Goal: Feedback & Contribution: Submit feedback/report problem

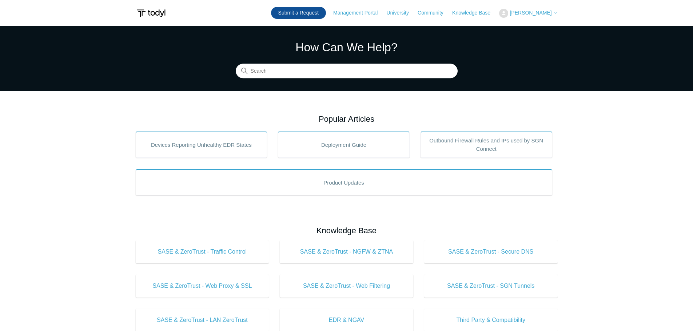
click at [321, 13] on link "Submit a Request" at bounding box center [298, 13] width 55 height 12
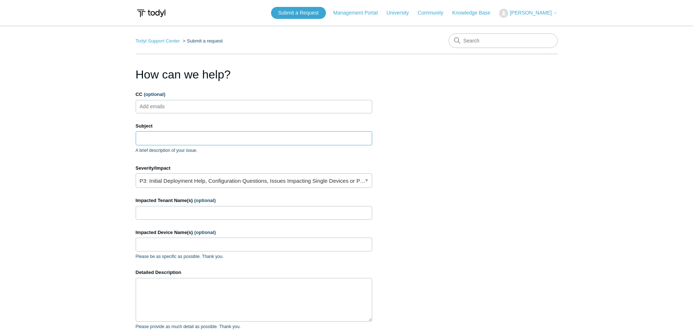
click at [296, 138] on input "Subject" at bounding box center [254, 138] width 236 height 14
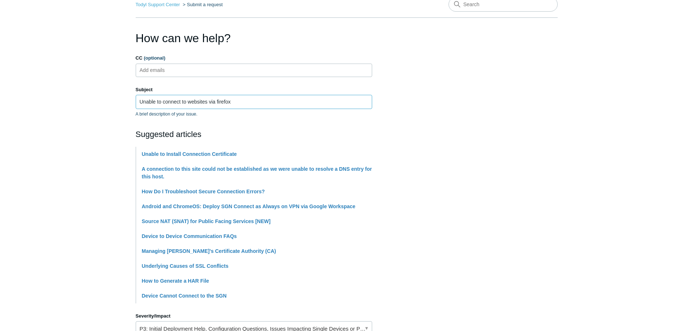
type input "Unable to connect to websites via firefox"
click at [531, 167] on section "How can we help? CC (optional) Add emails Subject Unable to connect to websites…" at bounding box center [347, 288] width 422 height 519
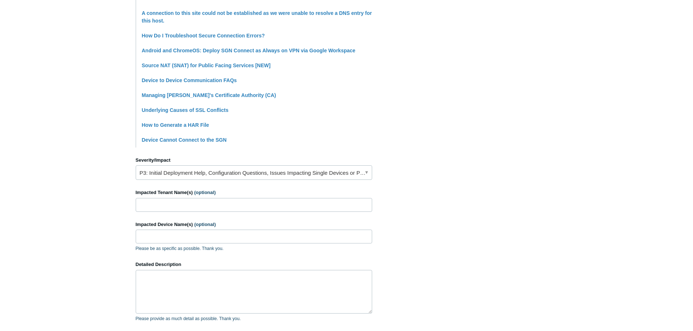
scroll to position [218, 0]
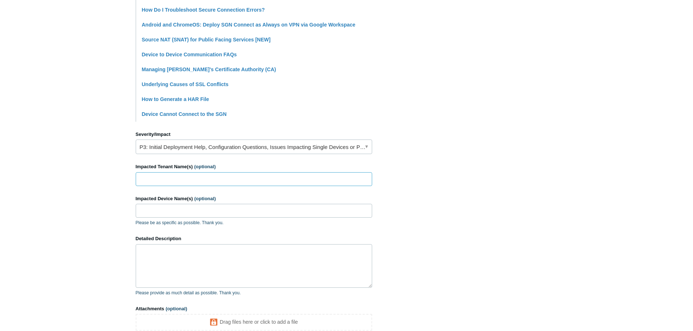
click at [172, 180] on input "Impacted Tenant Name(s) (optional)" at bounding box center [254, 179] width 236 height 14
type input "Magpie Literacy"
click at [180, 214] on input "Impacted Device Name(s) (optional)" at bounding box center [254, 211] width 236 height 14
click at [197, 208] on input "Impacted Device Name(s) (optional)" at bounding box center [254, 211] width 236 height 14
paste input "Mac.lan"
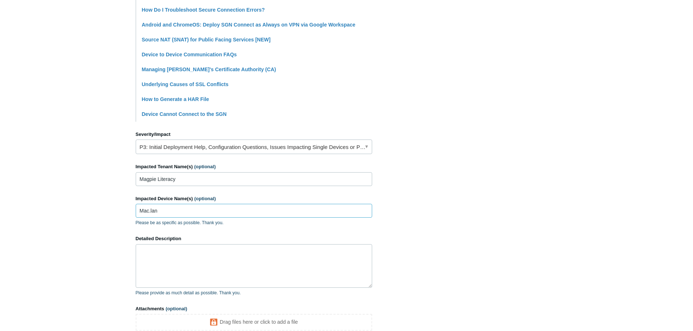
type input "Mac.lan"
click at [216, 267] on textarea "Detailed Description" at bounding box center [254, 266] width 236 height 44
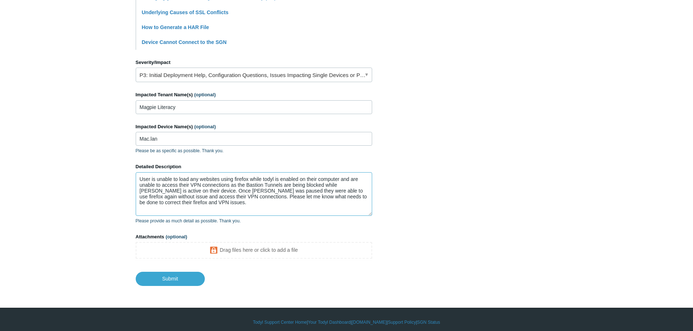
scroll to position [291, 0]
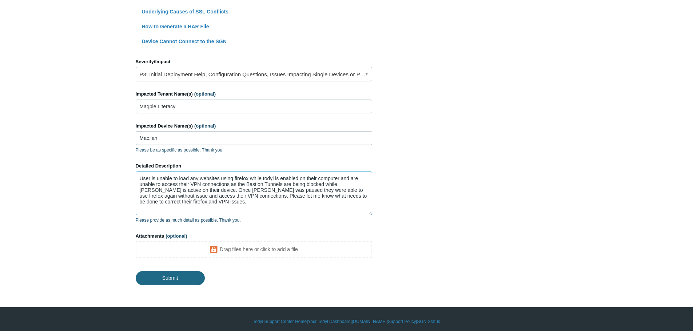
type textarea "User is unable to load any websites using firefox while todyl is enabled on the…"
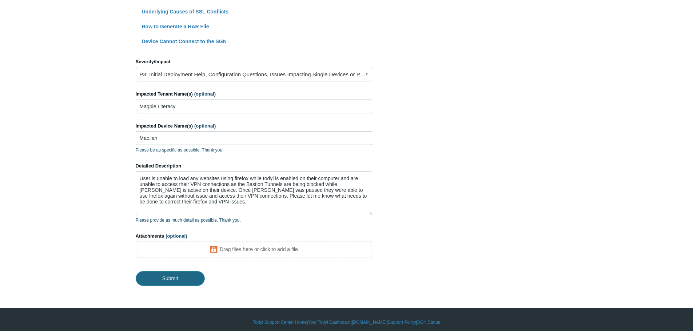
click at [196, 280] on input "Submit" at bounding box center [170, 278] width 69 height 15
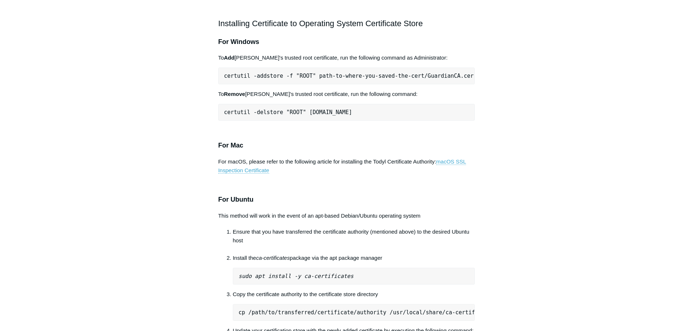
scroll to position [364, 0]
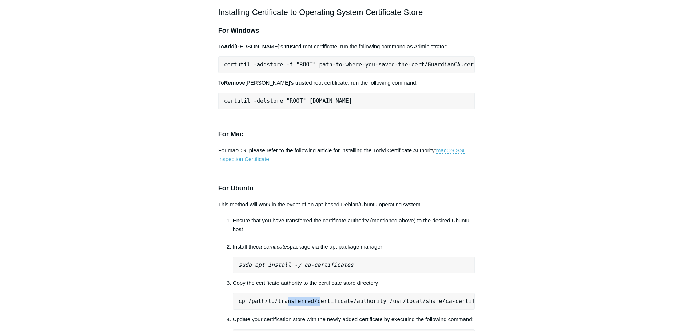
drag, startPoint x: 284, startPoint y: 292, endPoint x: 312, endPoint y: 296, distance: 28.8
click at [312, 296] on pre "cp /path/to/transferred/certificate/authority /usr/local/share/ca-certificates/…" at bounding box center [354, 301] width 242 height 17
click at [434, 293] on pre "cp /path/to/transferred/certificate/authority /usr/local/share/ca-certificates/…" at bounding box center [354, 301] width 242 height 17
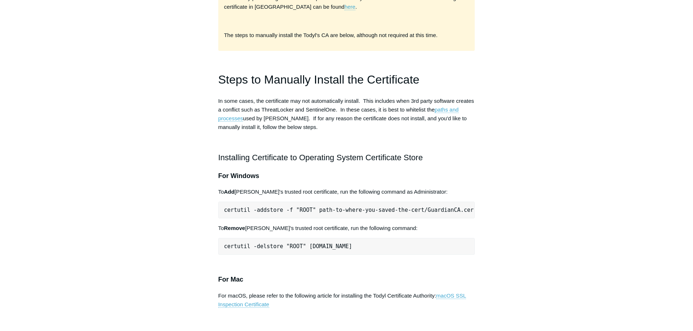
scroll to position [255, 0]
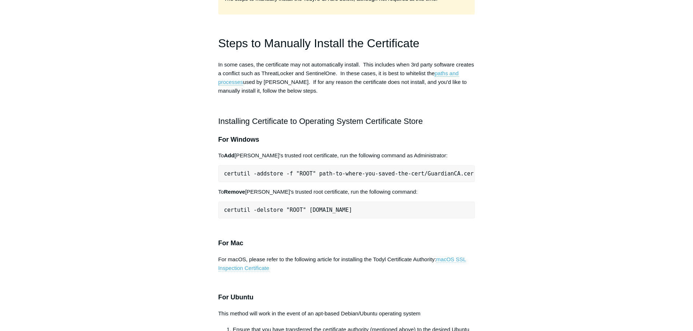
click at [264, 256] on link "macOS SSL Inspection Certificate" at bounding box center [342, 263] width 248 height 15
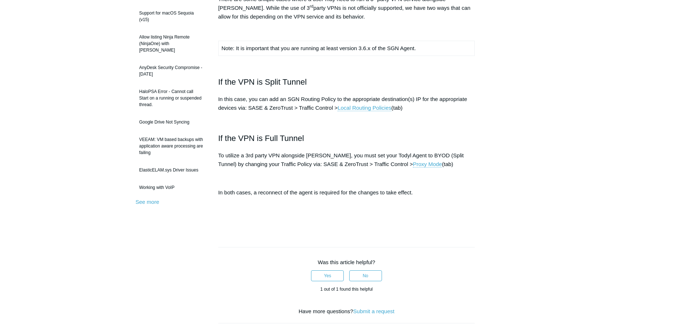
scroll to position [109, 0]
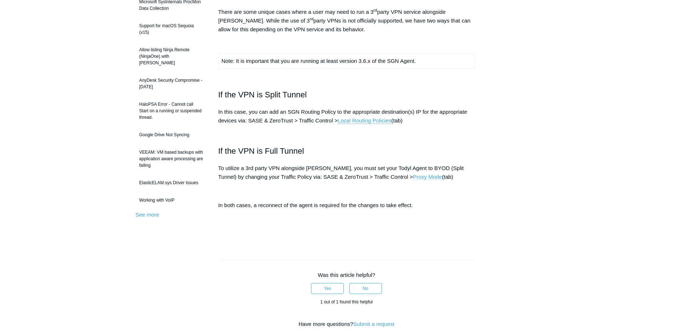
click at [413, 179] on link "Proxy Mode" at bounding box center [427, 177] width 29 height 7
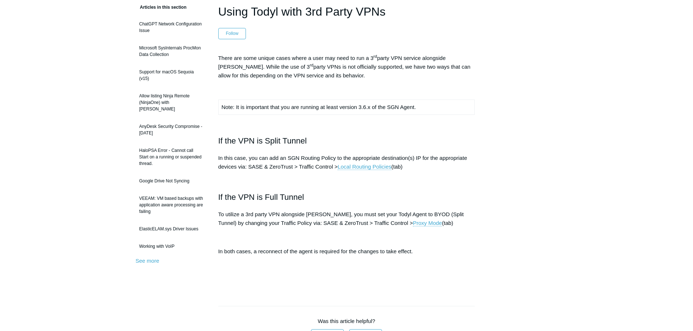
scroll to position [73, 0]
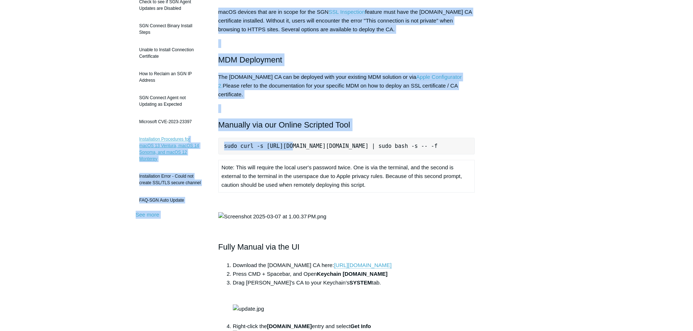
drag, startPoint x: 286, startPoint y: 139, endPoint x: 189, endPoint y: 136, distance: 97.2
click at [189, 136] on div "Articles in this section Installation Procedure for macOS 15 (Sequoia) Check to…" at bounding box center [347, 313] width 422 height 712
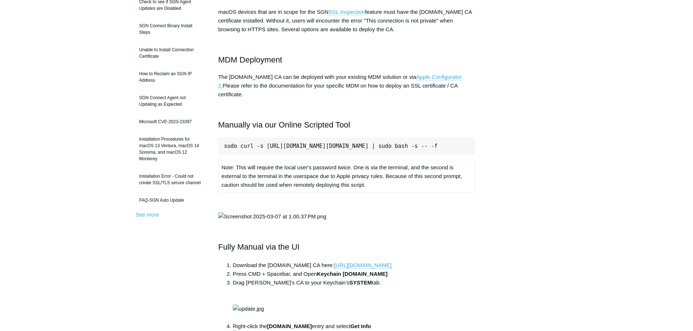
click at [336, 127] on div "macOS devices that are in scope for the SGN SSL Inspection feature must have th…" at bounding box center [346, 206] width 257 height 397
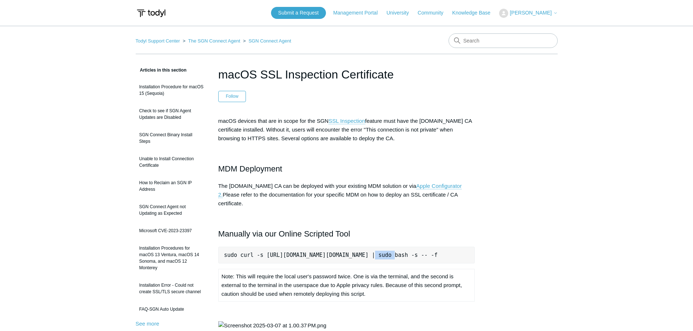
drag, startPoint x: 360, startPoint y: 254, endPoint x: 381, endPoint y: 256, distance: 20.8
click at [381, 256] on pre "sudo curl -s [URL][DOMAIN_NAME][DOMAIN_NAME] | sudo bash -s -- -f" at bounding box center [346, 255] width 257 height 17
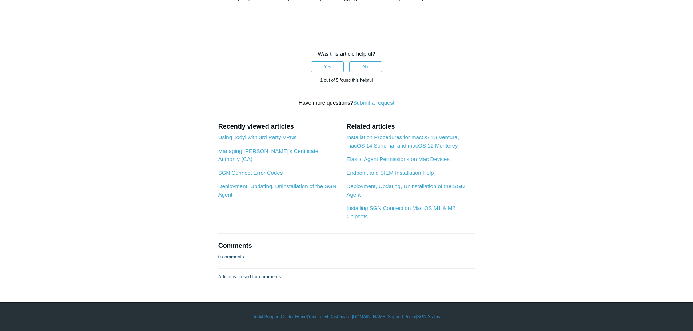
scroll to position [436, 0]
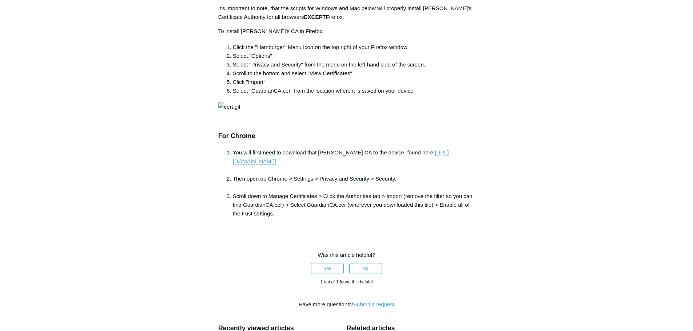
scroll to position [727, 0]
